Goal: Task Accomplishment & Management: Complete application form

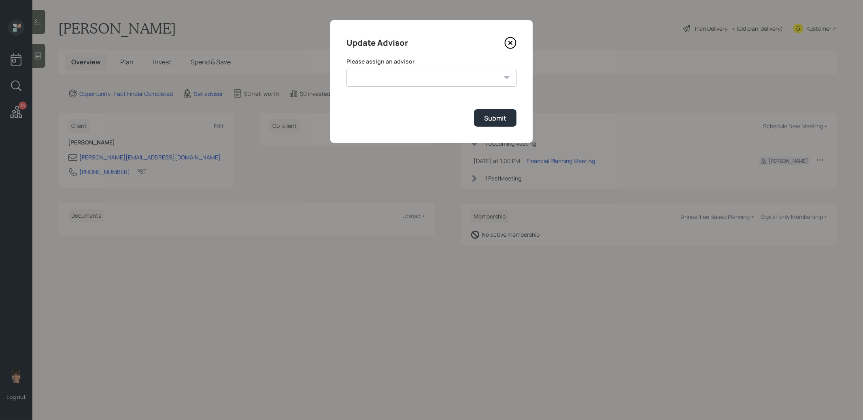
select select "8b79112e-3cfb-44f9-89e7-15267fe946c1"
click at [346, 69] on select "[PERSON_NAME] [PERSON_NAME] [PERSON_NAME] [PERSON_NAME] End [PERSON_NAME] [PERS…" at bounding box center [431, 78] width 170 height 18
click at [496, 116] on div "Submit" at bounding box center [495, 118] width 22 height 9
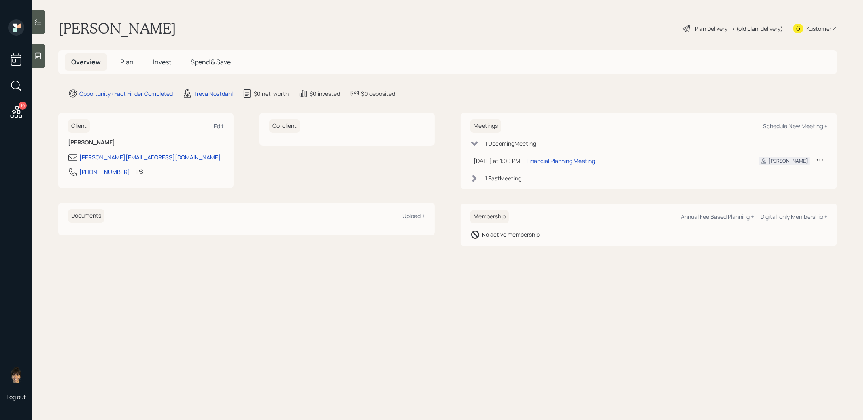
click at [38, 59] on icon at bounding box center [38, 56] width 8 height 8
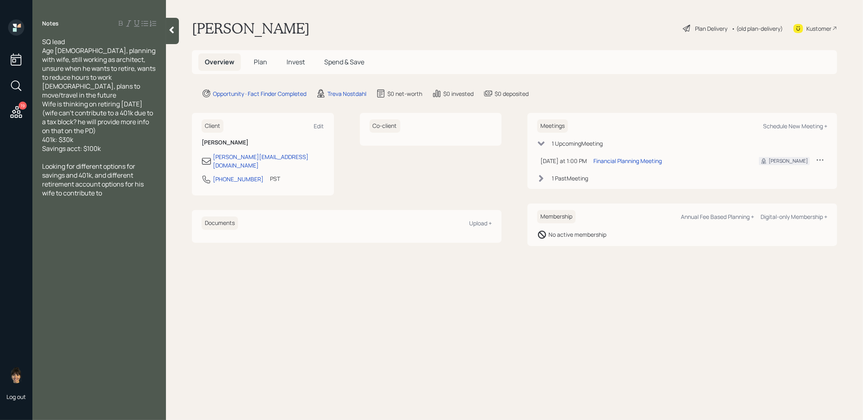
click at [259, 62] on span "Plan" at bounding box center [260, 61] width 13 height 9
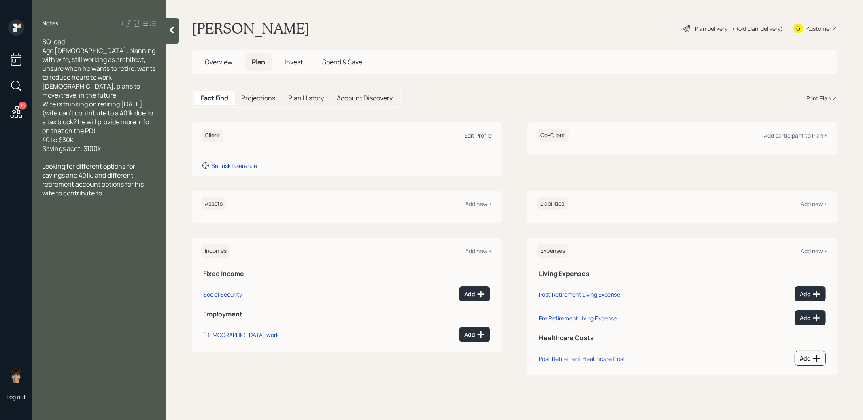
click at [475, 136] on div "Edit Profile" at bounding box center [478, 136] width 28 height 8
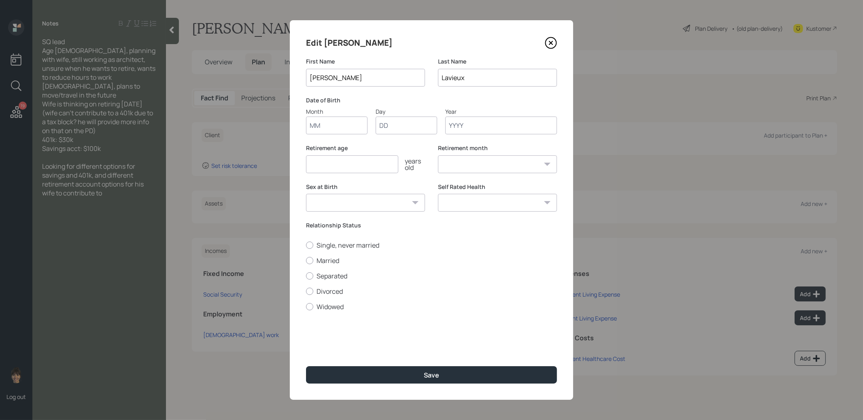
click at [328, 128] on input "Month" at bounding box center [337, 126] width 62 height 18
type input "01"
type input "1965"
select select "1"
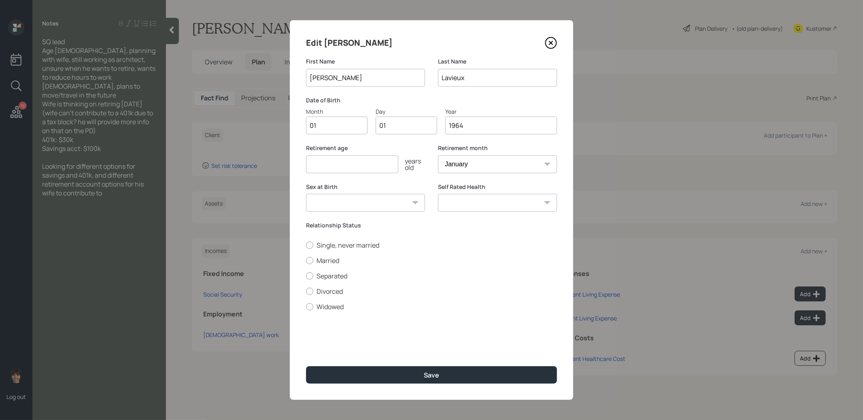
type input "1964"
click at [315, 163] on input "number" at bounding box center [352, 164] width 92 height 18
type input "67"
click at [310, 258] on div at bounding box center [309, 260] width 7 height 7
click at [306, 260] on input "Married" at bounding box center [306, 260] width 0 height 0
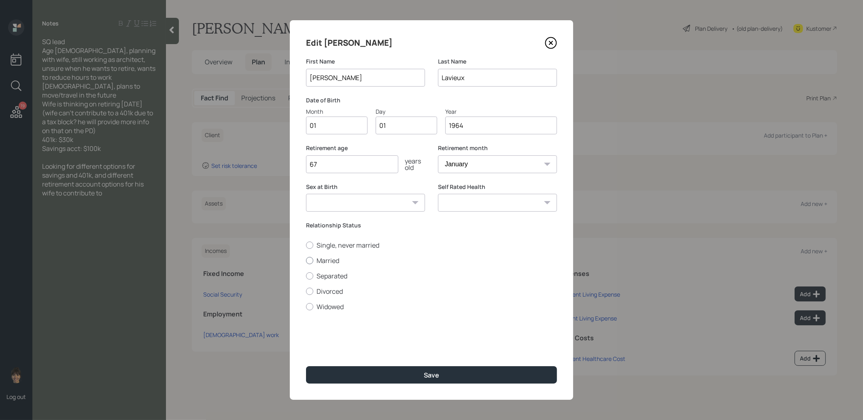
radio input "true"
click at [387, 374] on button "Save" at bounding box center [431, 374] width 251 height 17
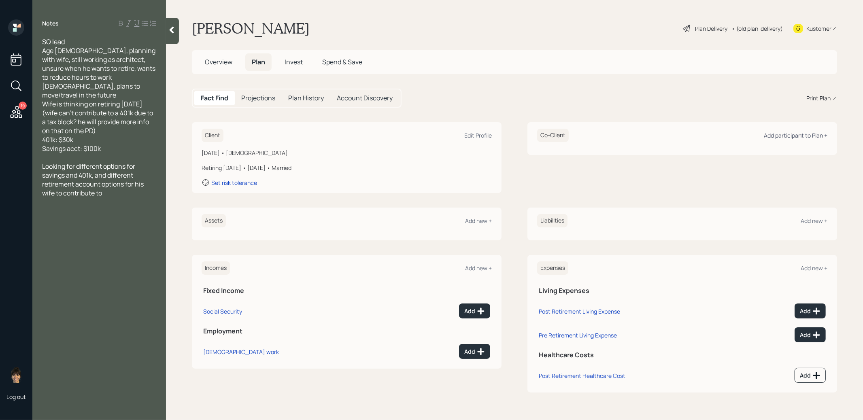
click at [811, 134] on div "Add participant to Plan +" at bounding box center [796, 136] width 64 height 8
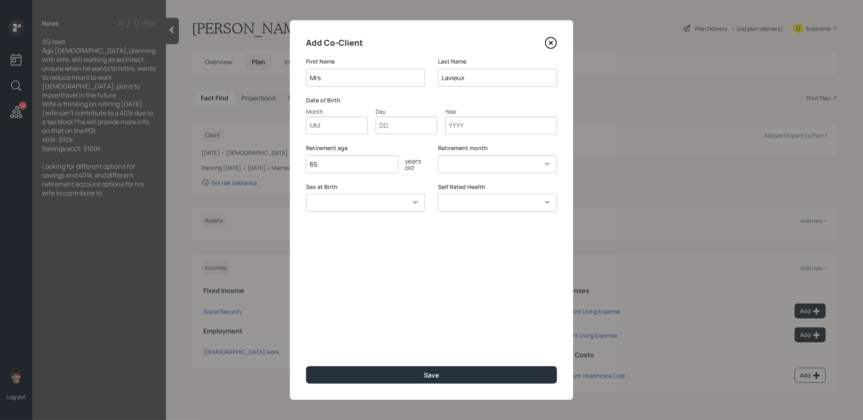
type input "Mrs."
click at [327, 129] on input "Month" at bounding box center [337, 126] width 62 height 18
type input "01"
type input "1962"
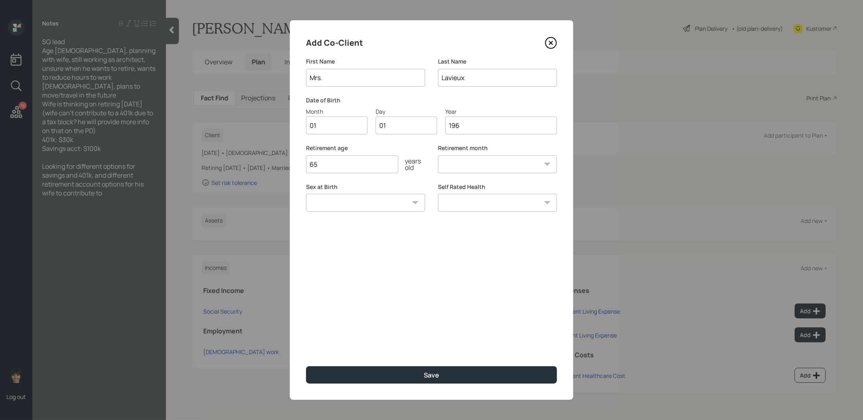
select select "1"
type input "1962"
click at [351, 381] on button "Save" at bounding box center [431, 374] width 251 height 17
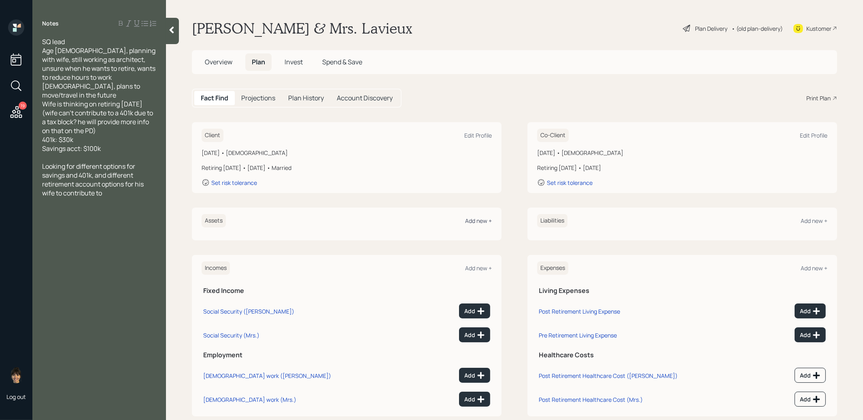
click at [475, 217] on div "Add new +" at bounding box center [478, 221] width 27 height 8
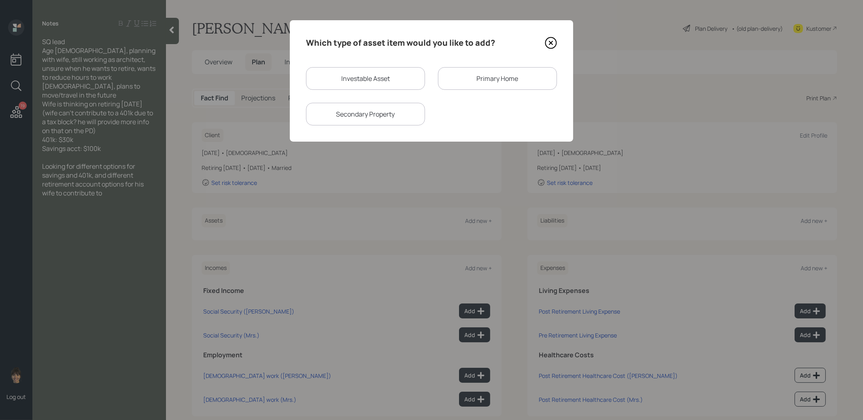
click at [372, 79] on div "Investable Asset" at bounding box center [365, 78] width 119 height 23
select select "taxable"
select select "balanced"
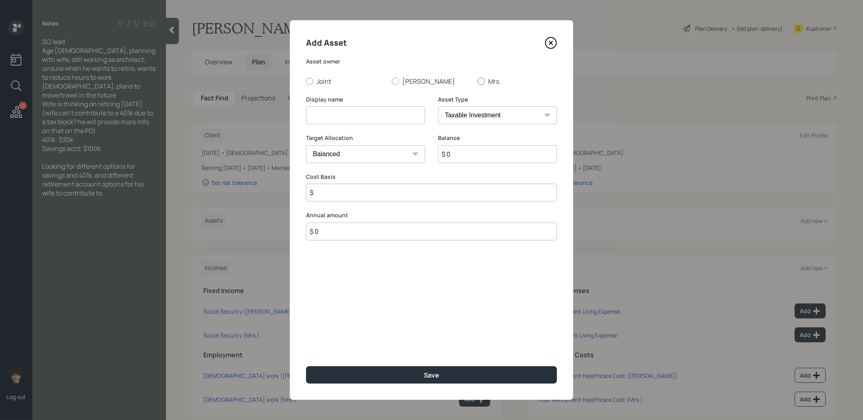
click at [480, 81] on div at bounding box center [480, 81] width 7 height 7
click at [477, 81] on input "Mrs." at bounding box center [477, 81] width 0 height 0
radio input "true"
click at [385, 119] on input at bounding box center [365, 115] width 119 height 18
type input "Current 401k"
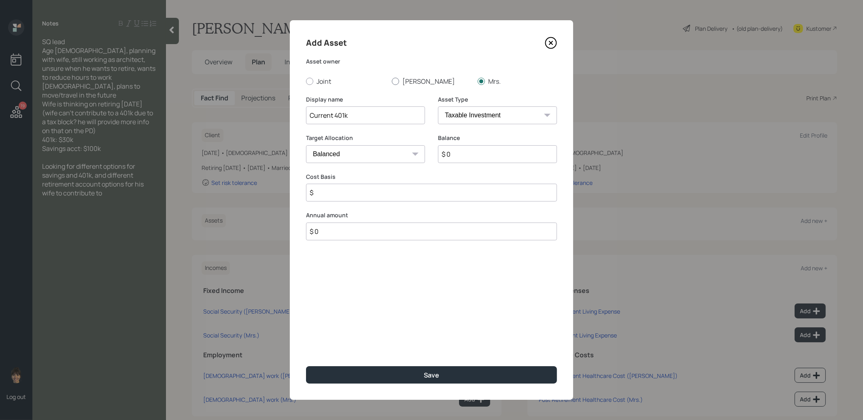
click at [395, 81] on div at bounding box center [395, 81] width 7 height 7
click at [392, 81] on input "[PERSON_NAME]" at bounding box center [391, 81] width 0 height 0
radio input "true"
click at [456, 161] on input "$ 0" at bounding box center [497, 154] width 119 height 18
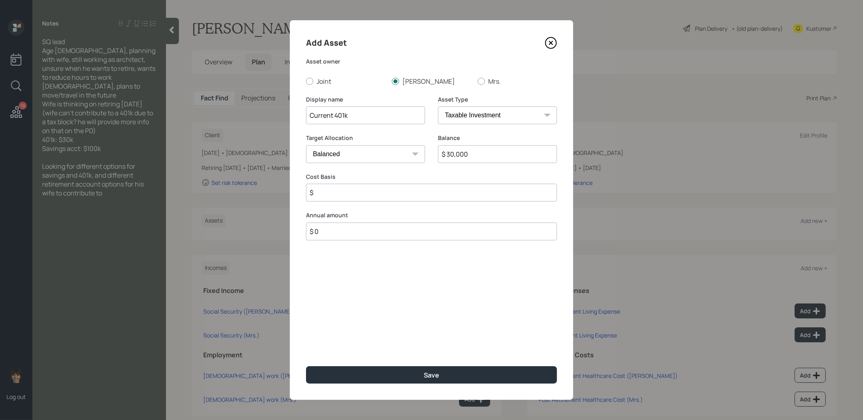
type input "$ 30,000"
click at [493, 117] on select "SEP [PERSON_NAME] IRA 401(k) [PERSON_NAME] 401(k) 403(b) [PERSON_NAME] 403(b) 4…" at bounding box center [497, 115] width 119 height 18
select select "company_sponsored"
click at [438, 106] on select "SEP [PERSON_NAME] IRA 401(k) [PERSON_NAME] 401(k) 403(b) [PERSON_NAME] 403(b) 4…" at bounding box center [497, 115] width 119 height 18
click at [399, 193] on input "number" at bounding box center [359, 193] width 107 height 18
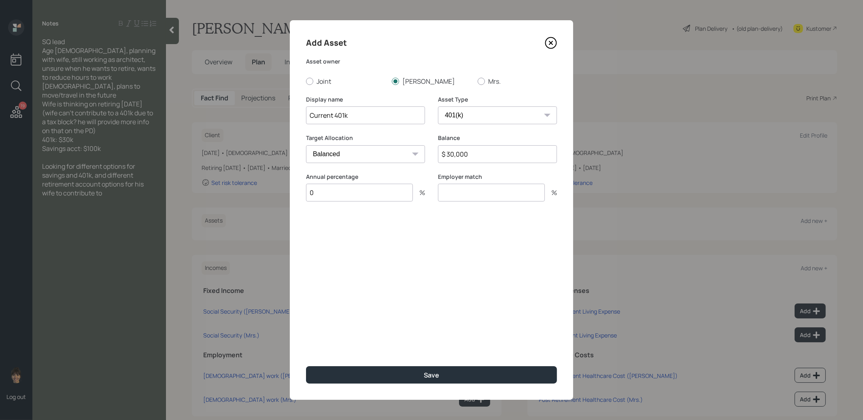
type input "0"
click at [460, 195] on input "number" at bounding box center [491, 193] width 107 height 18
type input "0"
click at [411, 380] on button "Save" at bounding box center [431, 374] width 251 height 17
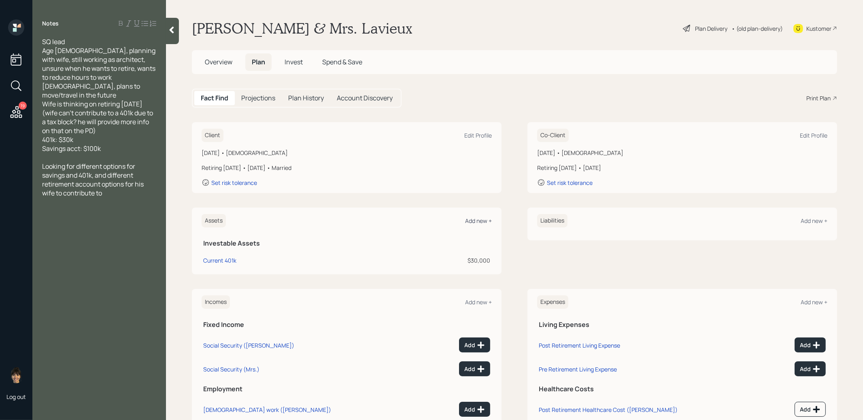
click at [476, 221] on div "Add new +" at bounding box center [478, 221] width 27 height 8
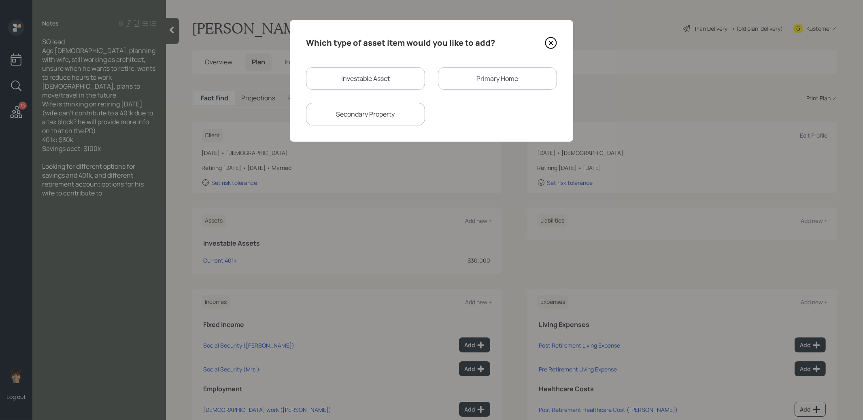
click at [373, 77] on div "Investable Asset" at bounding box center [365, 78] width 119 height 23
select select "taxable"
select select "balanced"
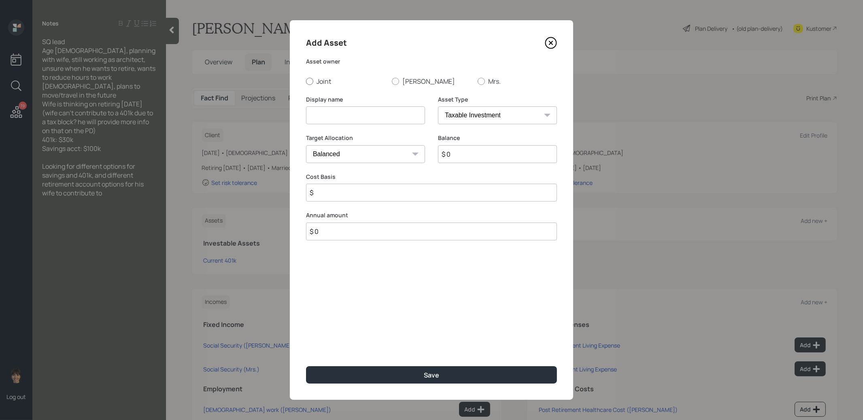
click at [311, 83] on div at bounding box center [309, 81] width 7 height 7
click at [306, 81] on input "Joint" at bounding box center [306, 81] width 0 height 0
radio input "true"
click at [314, 116] on input at bounding box center [365, 115] width 119 height 18
type input "Savings"
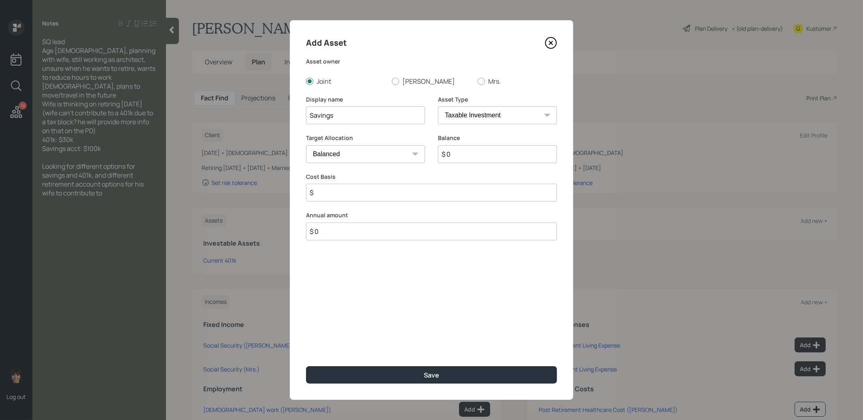
click at [467, 156] on input "$ 0" at bounding box center [497, 154] width 119 height 18
type input "$ 100,000"
click at [363, 155] on select "Cash Conservative Balanced Aggressive" at bounding box center [365, 154] width 119 height 18
select select "uninvested"
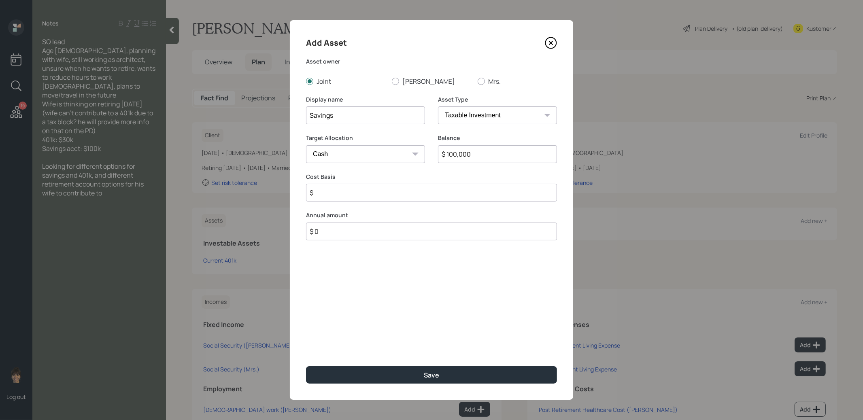
click at [306, 145] on select "Cash Conservative Balanced Aggressive" at bounding box center [365, 154] width 119 height 18
click at [351, 194] on input "$" at bounding box center [431, 193] width 251 height 18
type input "$ 100,000"
click at [397, 371] on button "Save" at bounding box center [431, 374] width 251 height 17
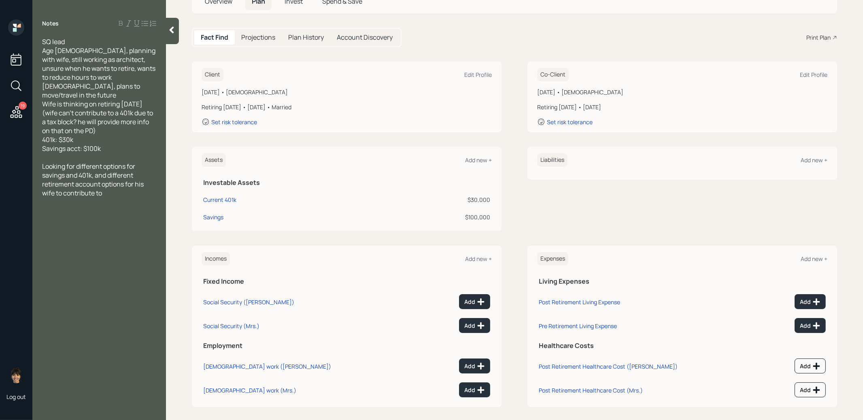
scroll to position [66, 0]
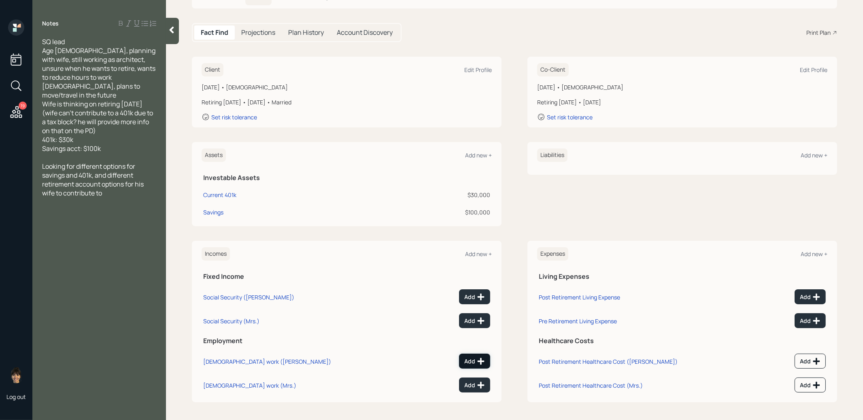
click at [478, 359] on icon at bounding box center [481, 361] width 8 height 8
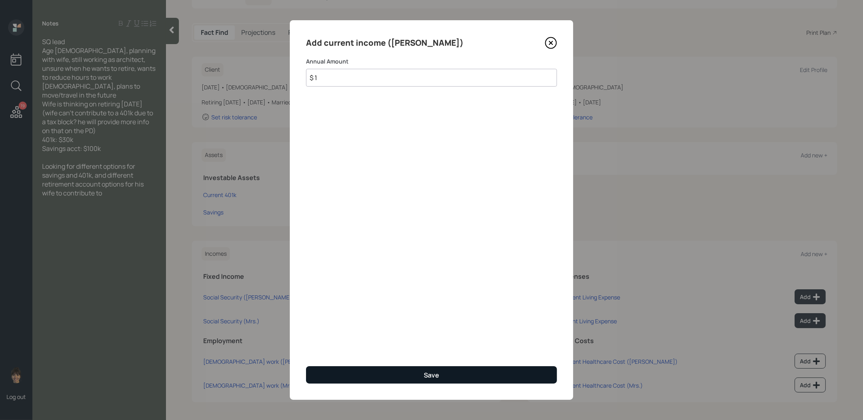
type input "$ 1"
click at [451, 381] on button "Save" at bounding box center [431, 374] width 251 height 17
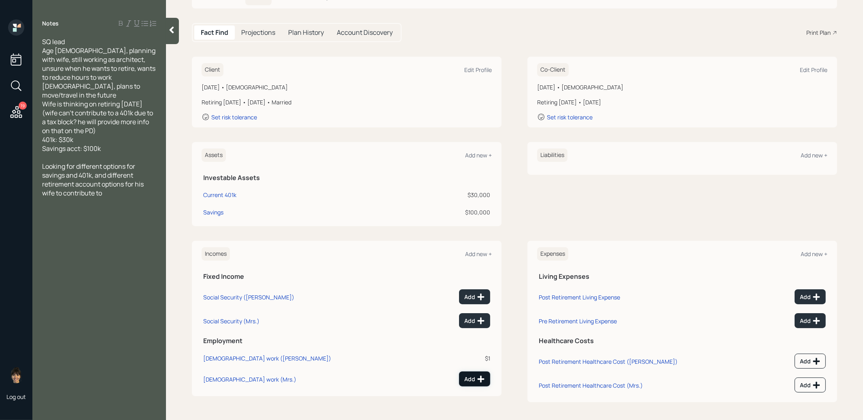
click at [475, 378] on div "Add" at bounding box center [474, 379] width 21 height 8
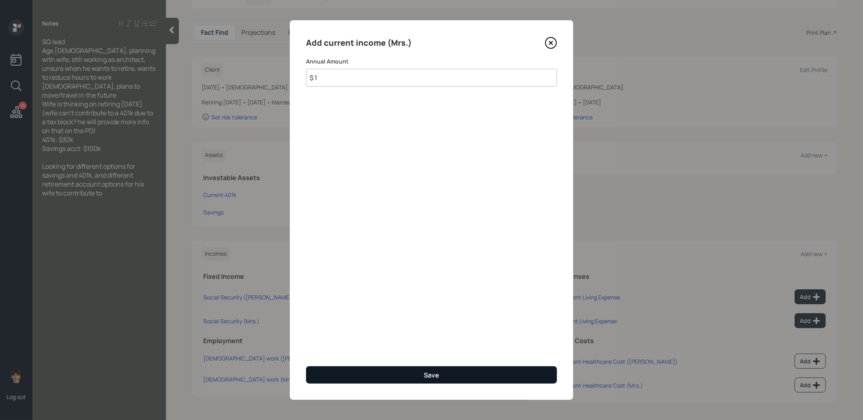
type input "$ 1"
click at [471, 370] on button "Save" at bounding box center [431, 374] width 251 height 17
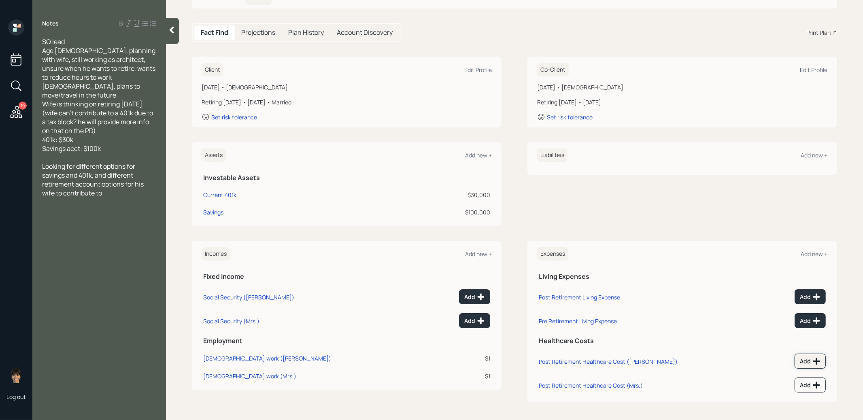
click at [805, 357] on div "Add" at bounding box center [810, 361] width 21 height 8
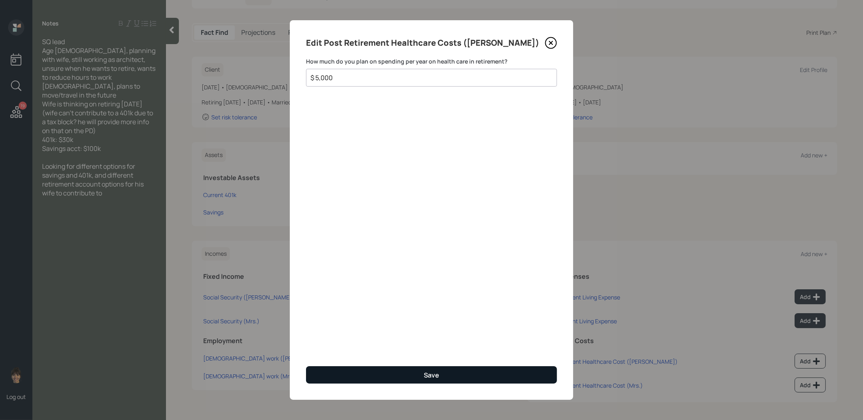
type input "$ 5,000"
click at [488, 374] on button "Save" at bounding box center [431, 374] width 251 height 17
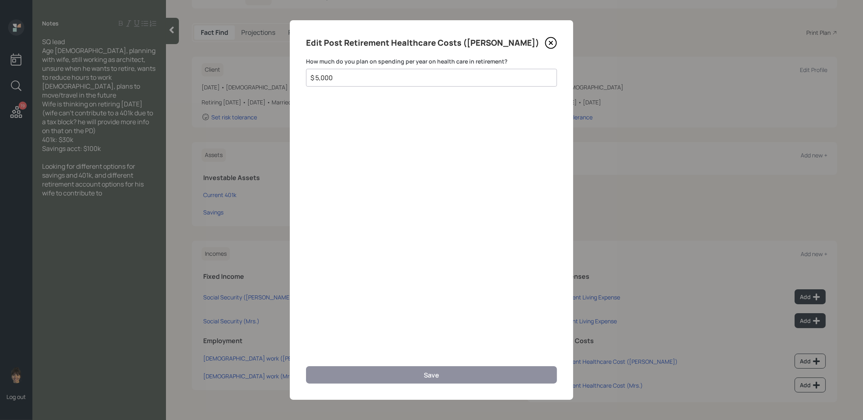
scroll to position [60, 0]
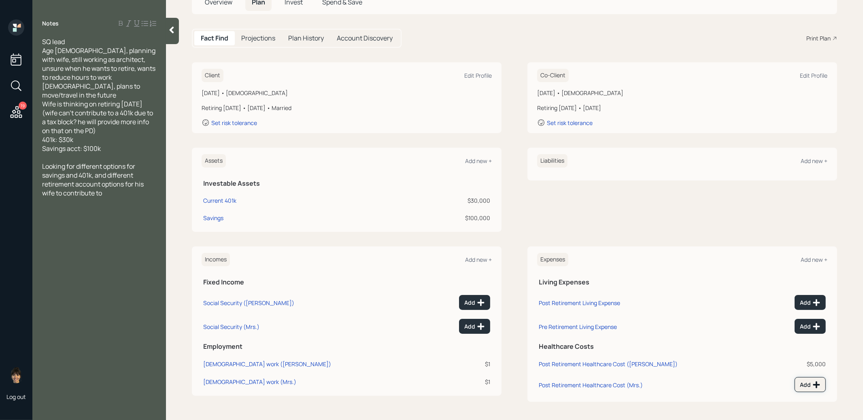
click at [802, 382] on div "Add" at bounding box center [810, 385] width 21 height 8
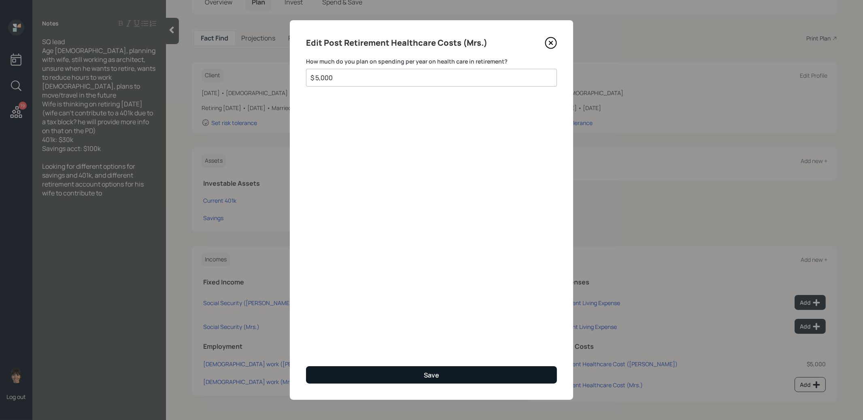
type input "$ 5,000"
click at [509, 373] on button "Save" at bounding box center [431, 374] width 251 height 17
